Goal: Task Accomplishment & Management: Manage account settings

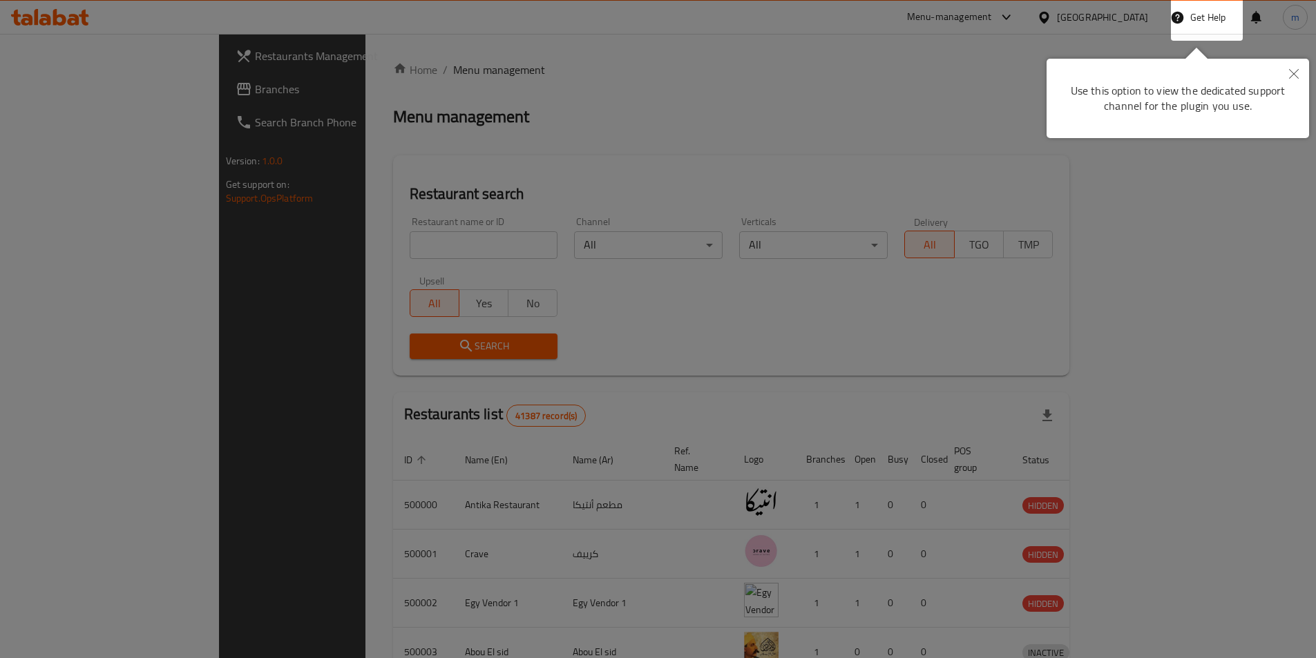
click at [929, 219] on div at bounding box center [658, 329] width 1316 height 658
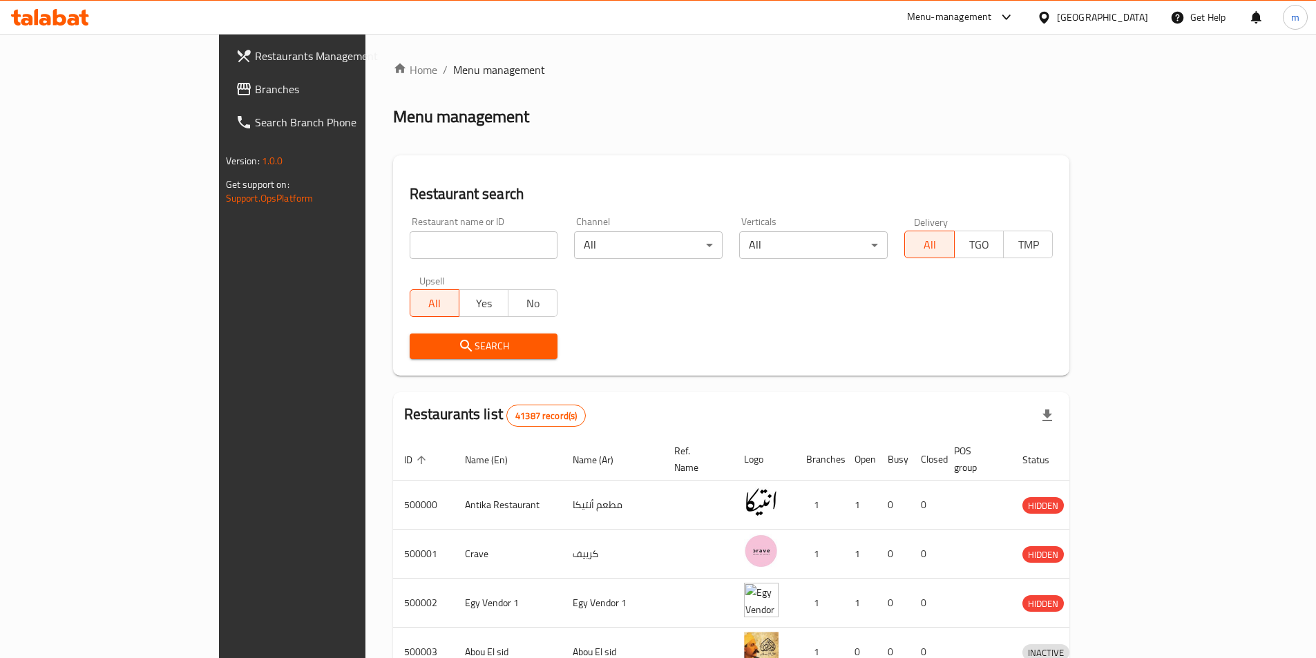
click at [1129, 17] on div "[GEOGRAPHIC_DATA]" at bounding box center [1102, 17] width 91 height 15
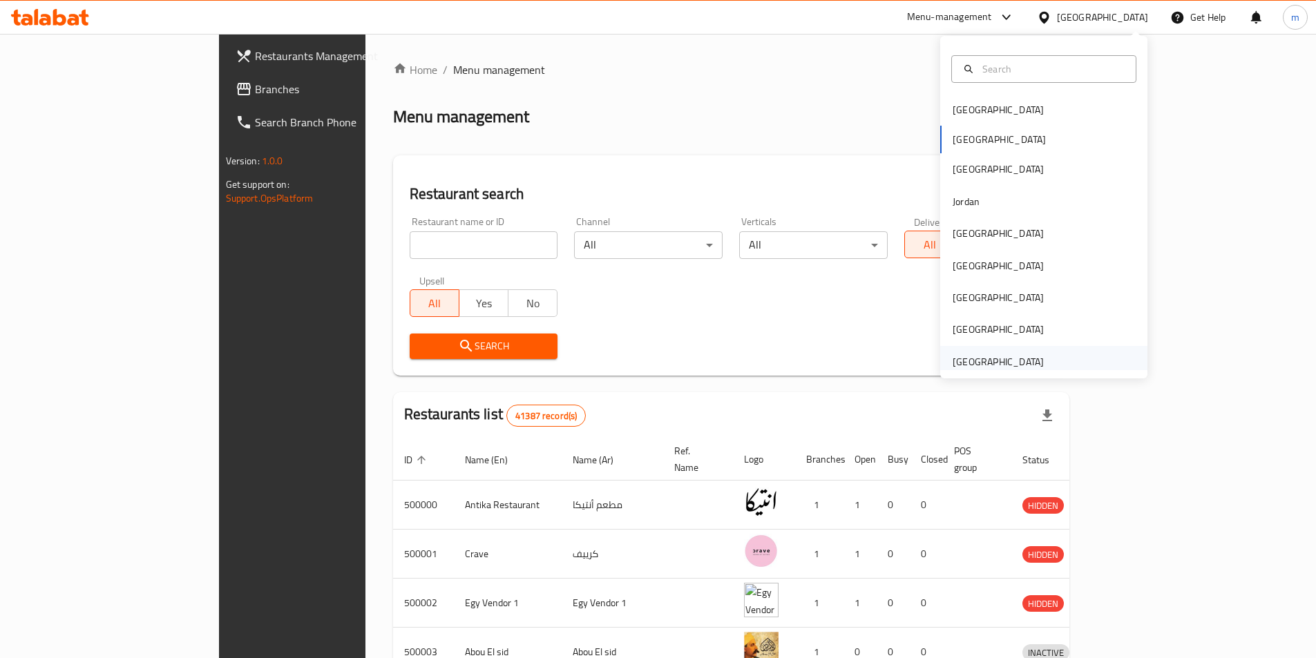
click at [990, 357] on div "[GEOGRAPHIC_DATA]" at bounding box center [998, 361] width 91 height 15
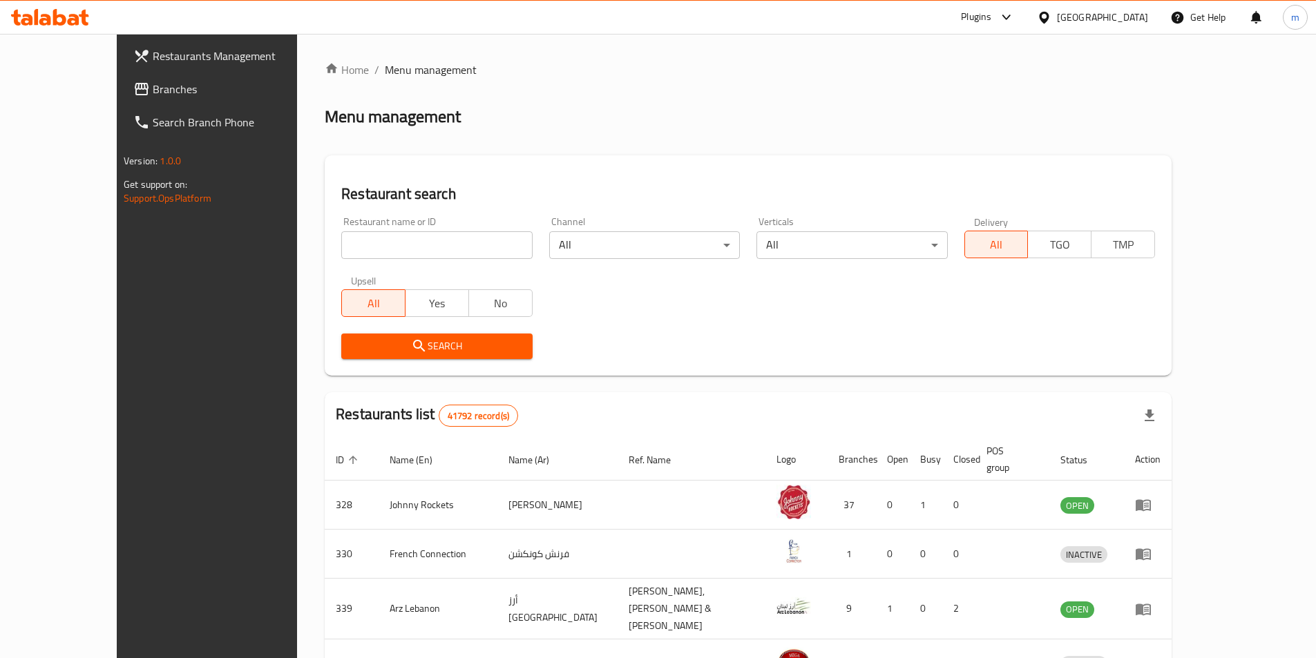
click at [353, 249] on input "search" at bounding box center [436, 245] width 191 height 28
paste input "779679"
type input "779679"
click at [381, 352] on span "Search" at bounding box center [436, 346] width 169 height 17
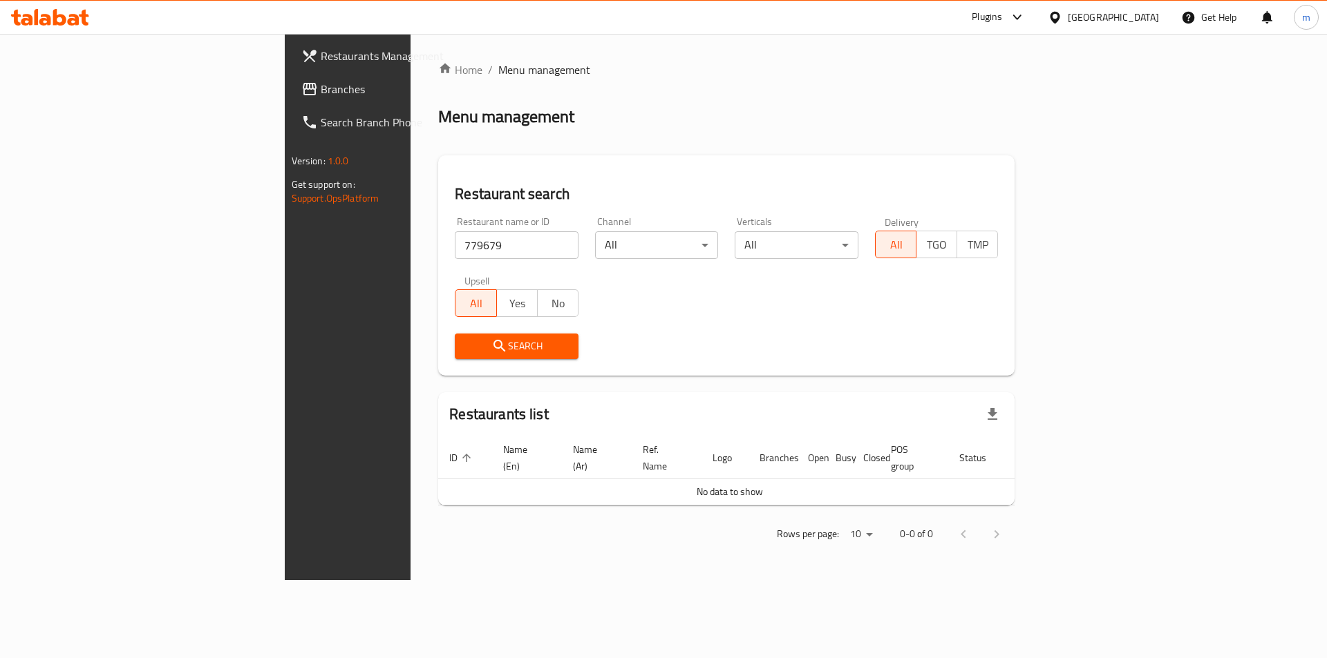
click at [321, 85] on span "Branches" at bounding box center [408, 89] width 175 height 17
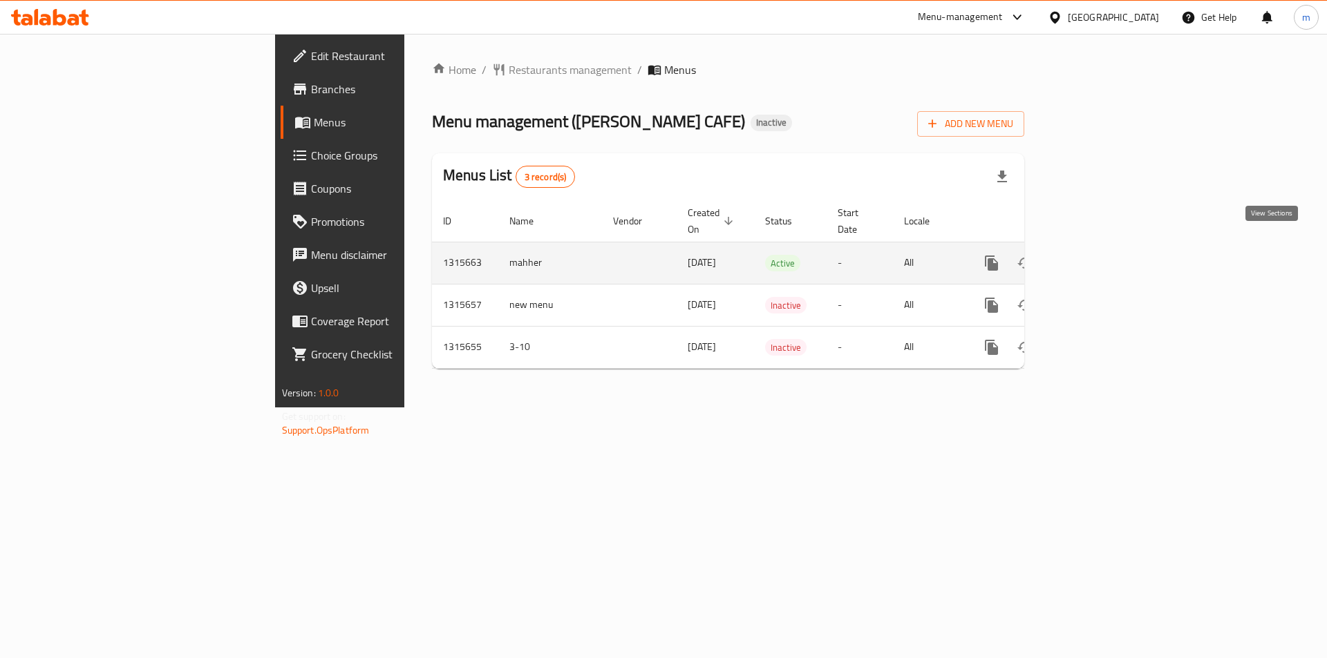
click at [1097, 257] on icon "enhanced table" at bounding box center [1091, 263] width 12 height 12
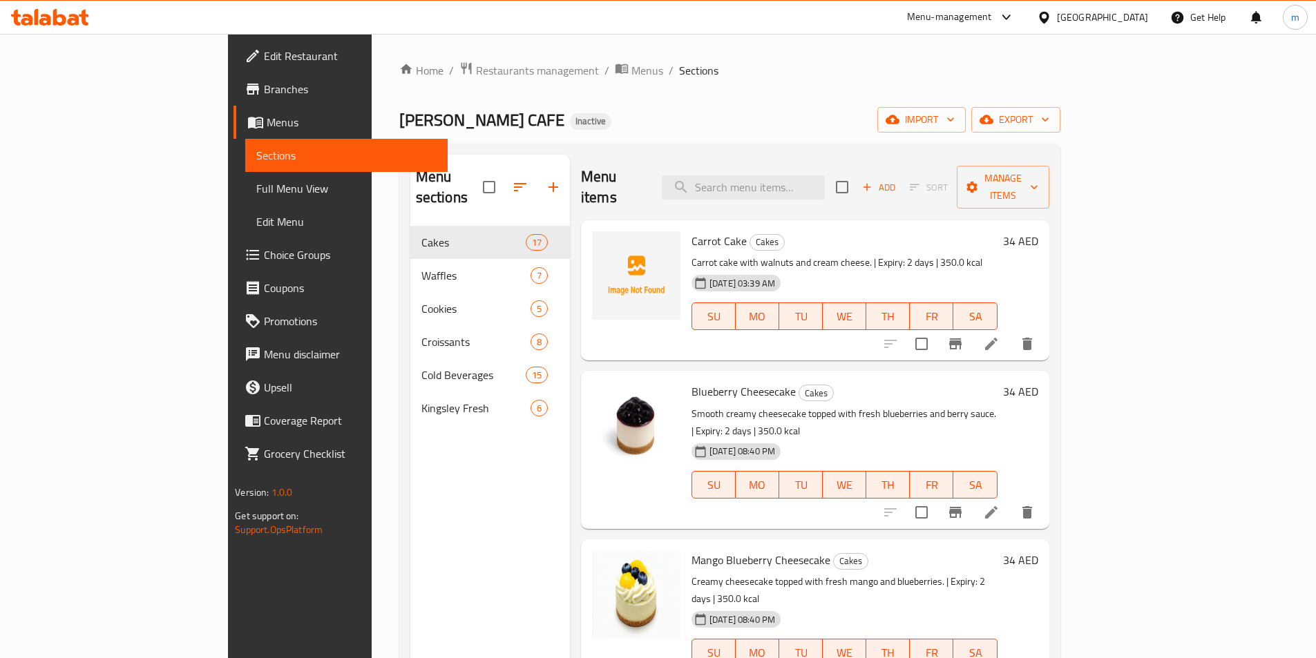
click at [256, 183] on span "Full Menu View" at bounding box center [346, 188] width 180 height 17
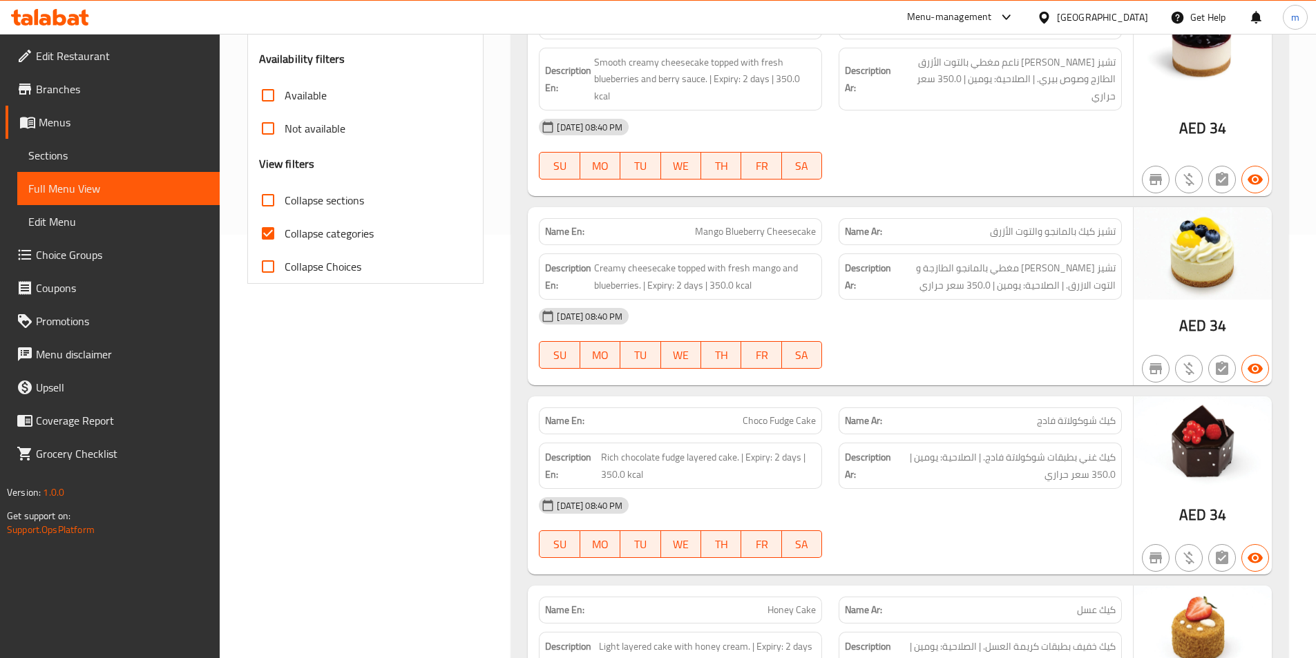
scroll to position [484, 0]
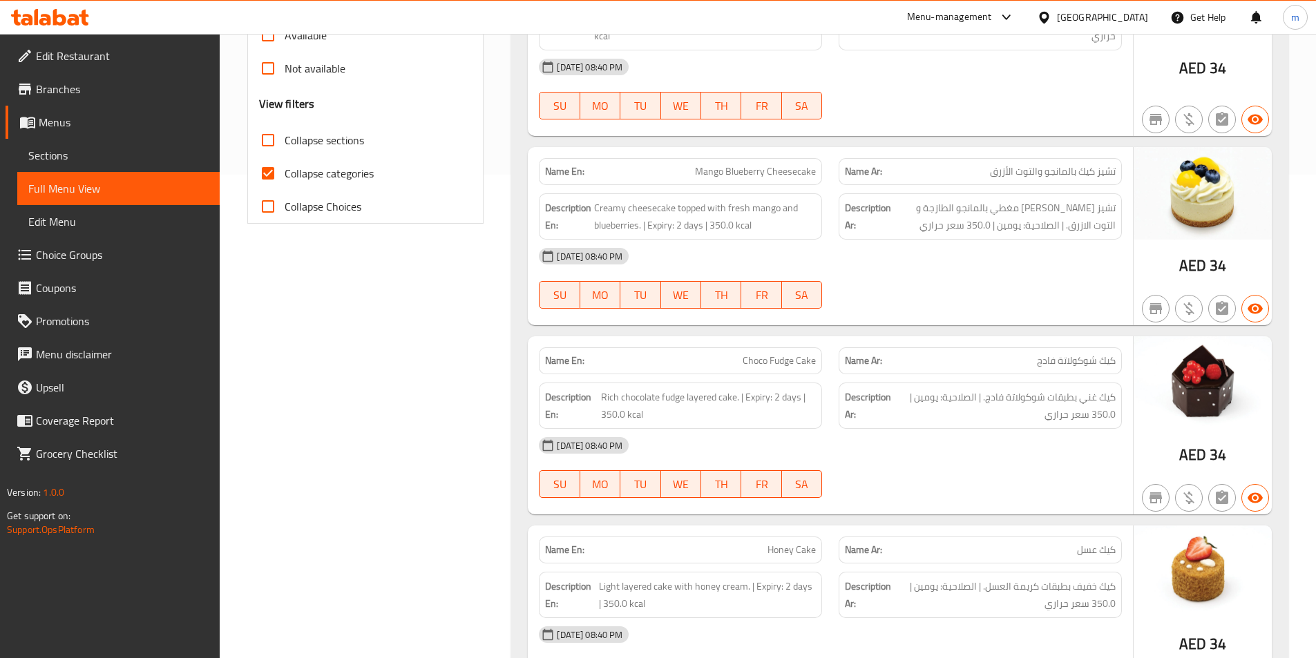
click at [352, 182] on span "Collapse categories" at bounding box center [329, 173] width 89 height 17
click at [285, 182] on input "Collapse categories" at bounding box center [268, 173] width 33 height 33
checkbox input "false"
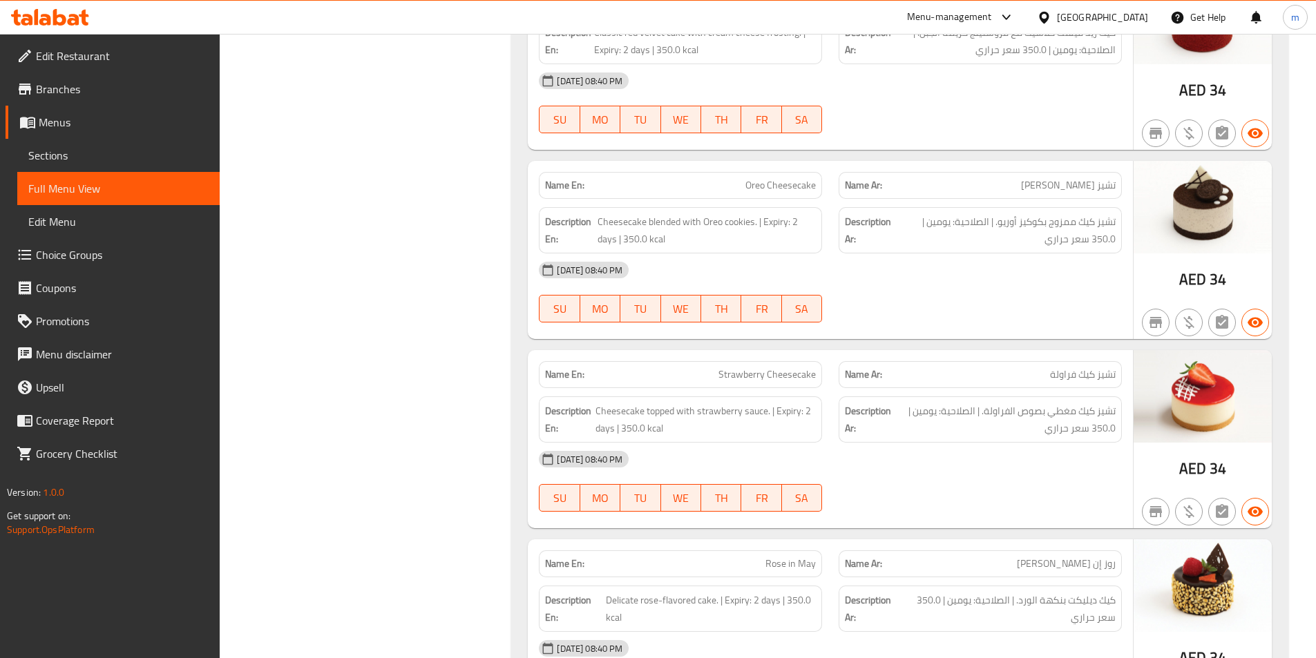
scroll to position [1727, 0]
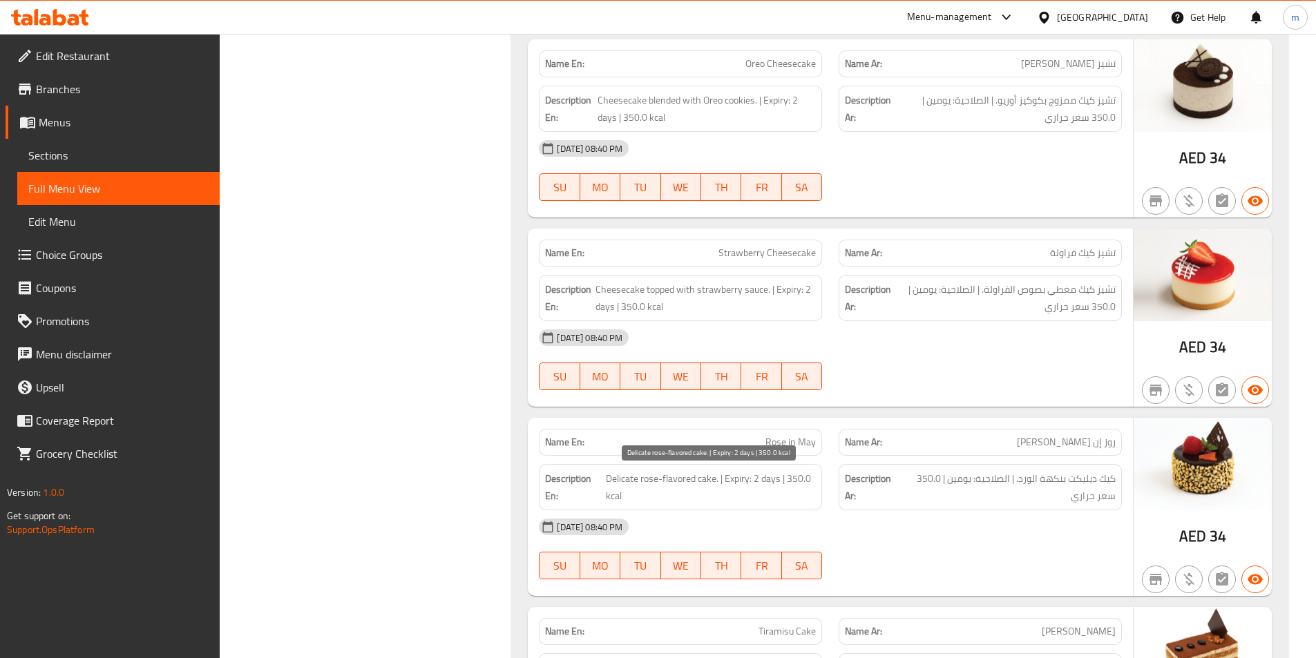
click at [623, 477] on span "Delicate rose-flavored cake. | Expiry: 2 days | 350.0 kcal" at bounding box center [711, 488] width 210 height 34
copy span "Delicate"
click at [645, 481] on span "Delicate rose-flavored cake. | Expiry: 2 days | 350.0 kcal" at bounding box center [711, 488] width 210 height 34
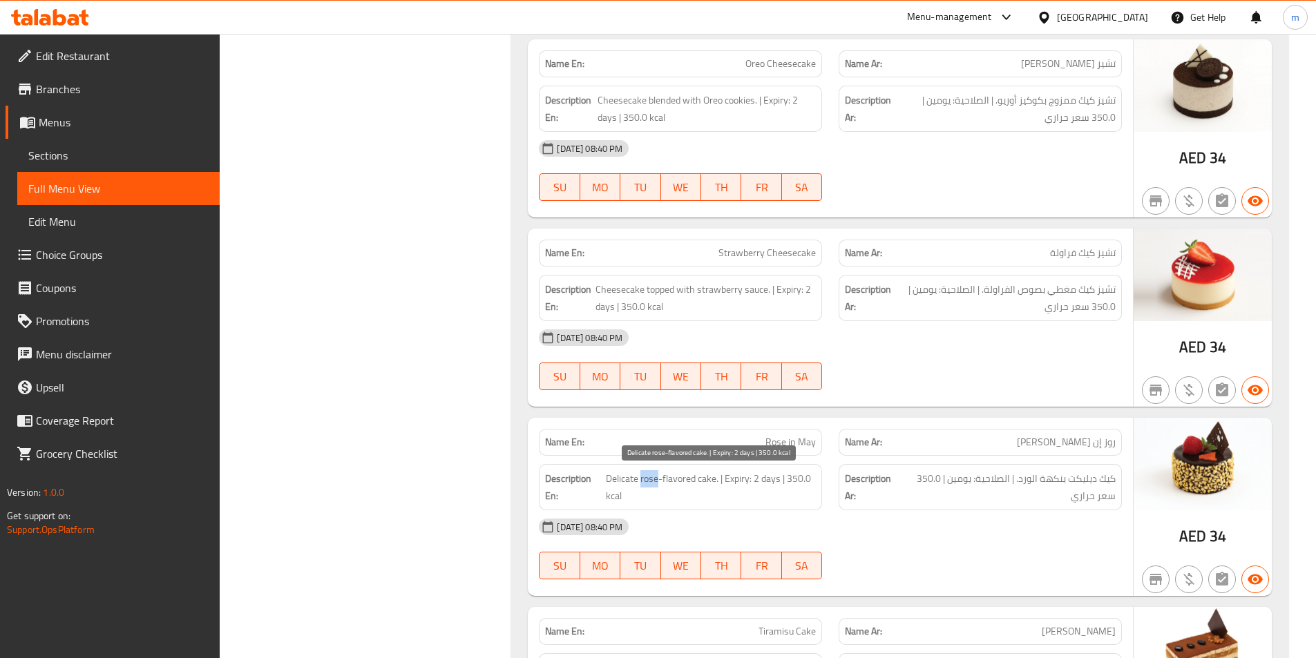
click at [645, 481] on span "Delicate rose-flavored cake. | Expiry: 2 days | 350.0 kcal" at bounding box center [711, 488] width 210 height 34
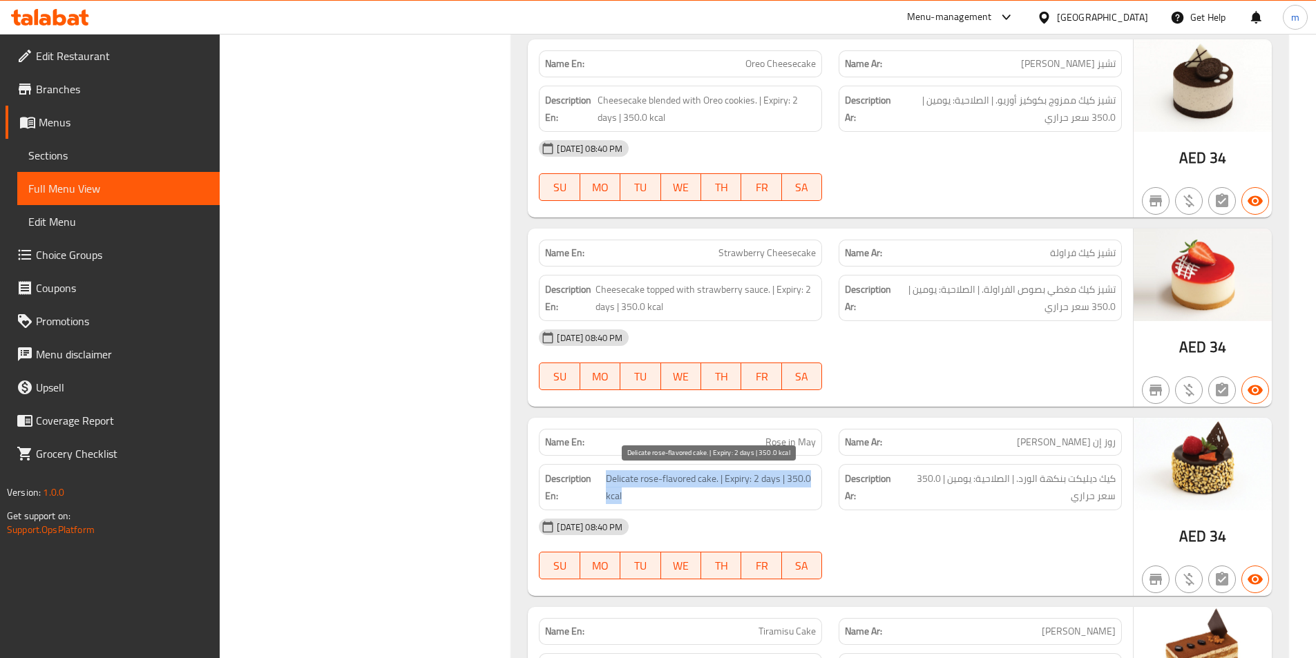
click at [645, 481] on span "Delicate rose-flavored cake. | Expiry: 2 days | 350.0 kcal" at bounding box center [711, 488] width 210 height 34
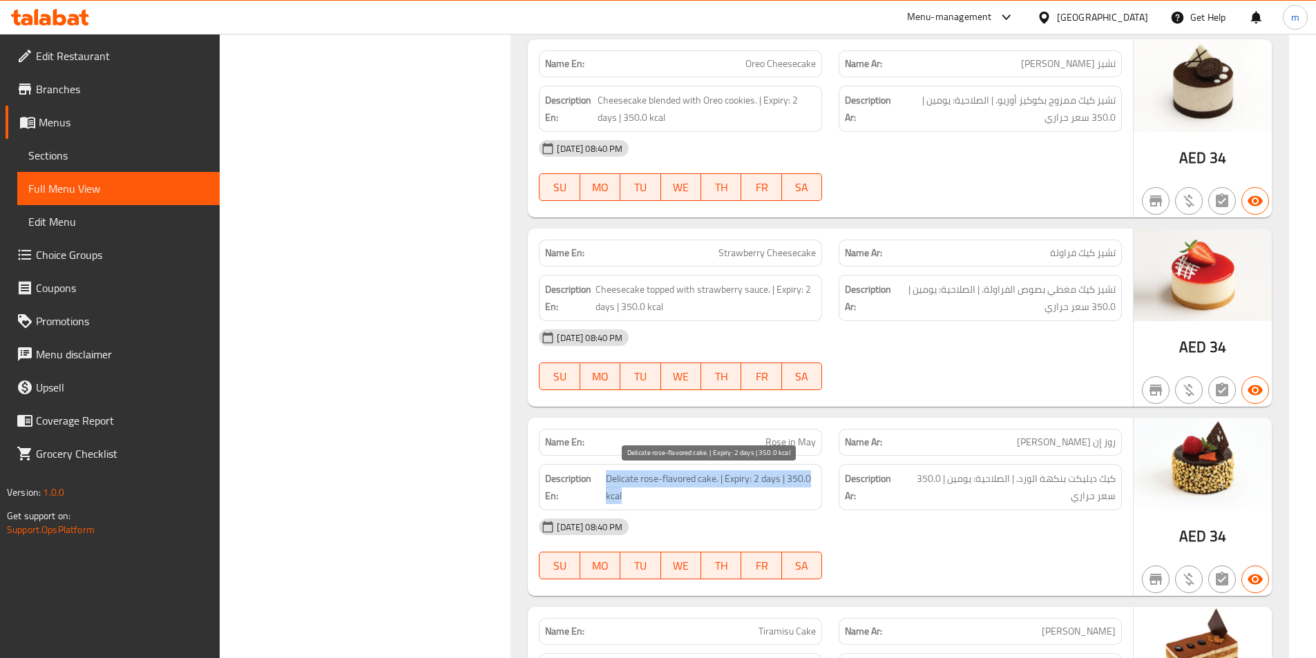
click at [645, 481] on span "Delicate rose-flavored cake. | Expiry: 2 days | 350.0 kcal" at bounding box center [711, 488] width 210 height 34
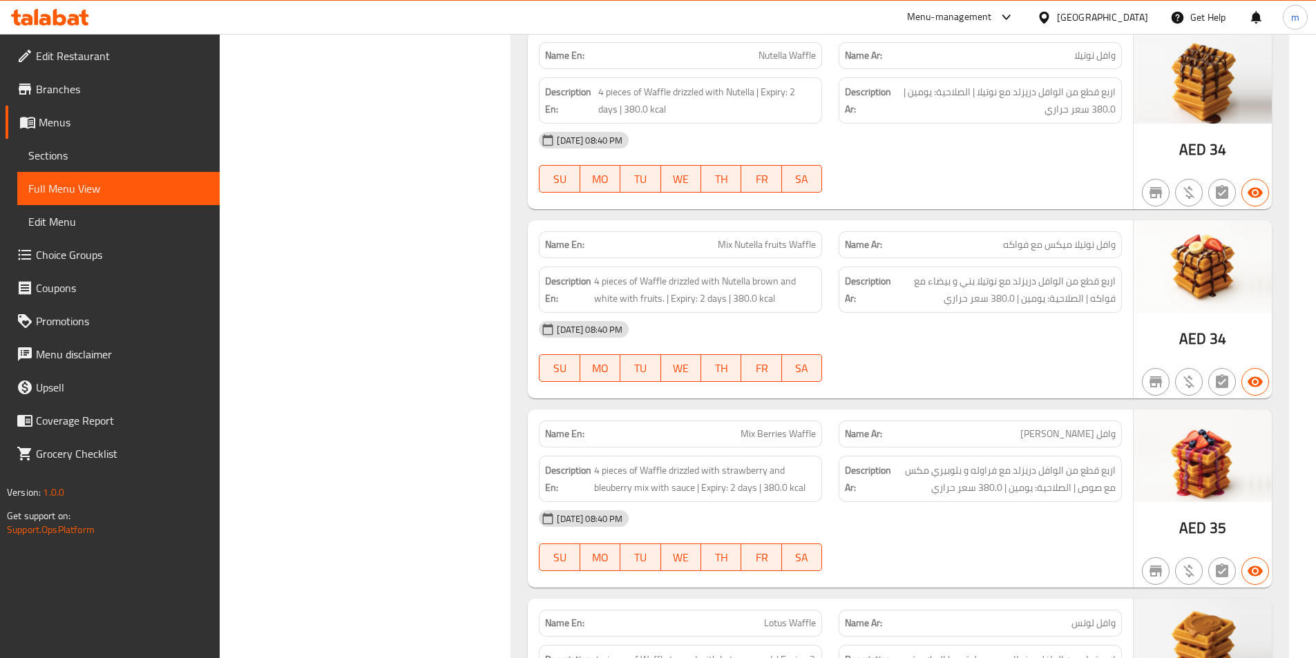
scroll to position [3775, 0]
